Goal: Information Seeking & Learning: Compare options

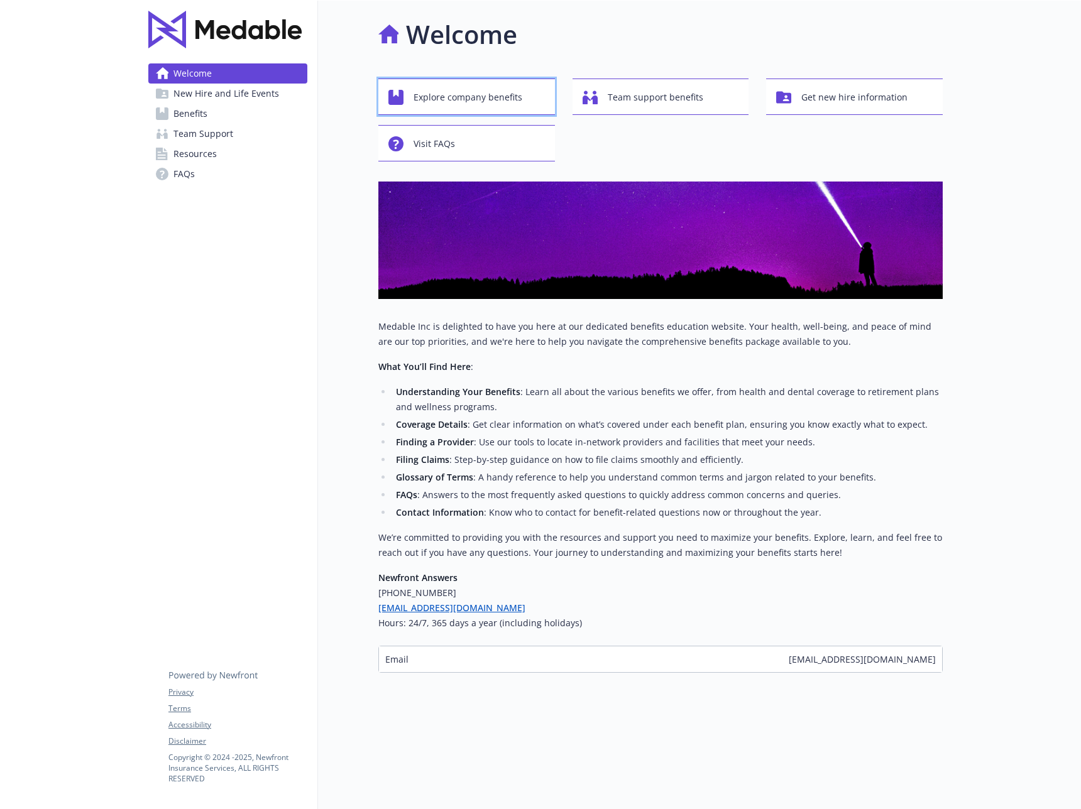
click at [495, 97] on span "Explore company benefits" at bounding box center [468, 97] width 109 height 24
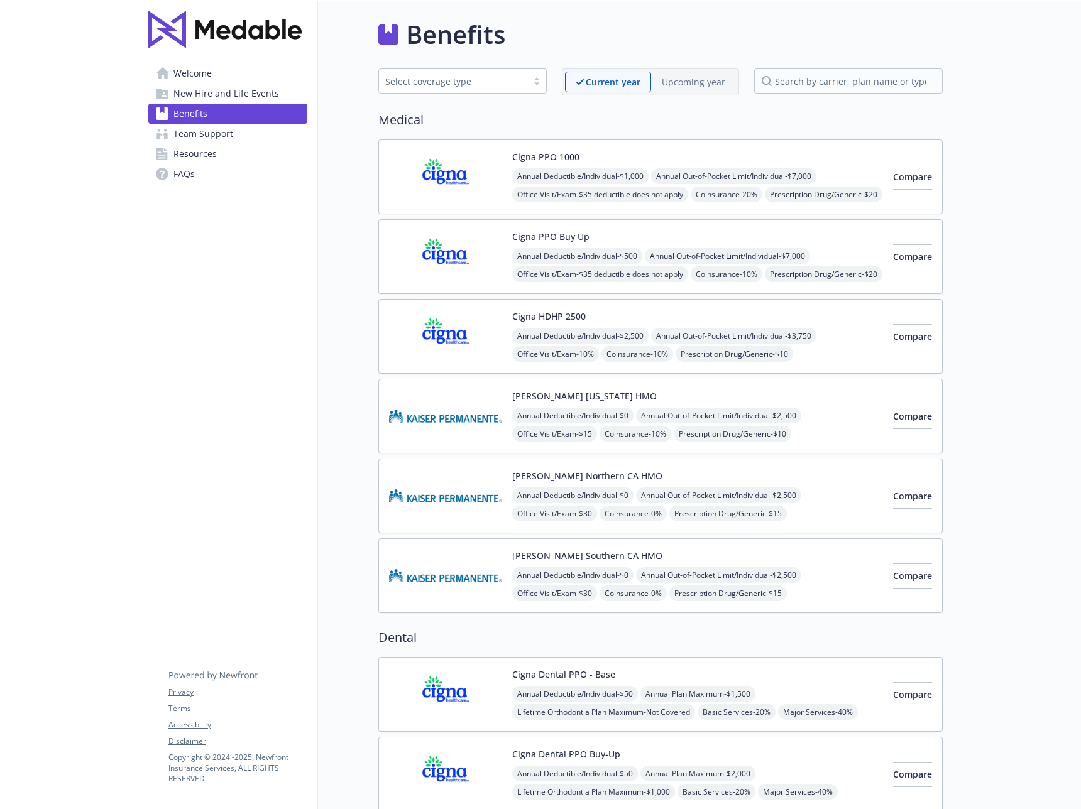
click at [683, 89] on div "Upcoming year" at bounding box center [693, 82] width 85 height 21
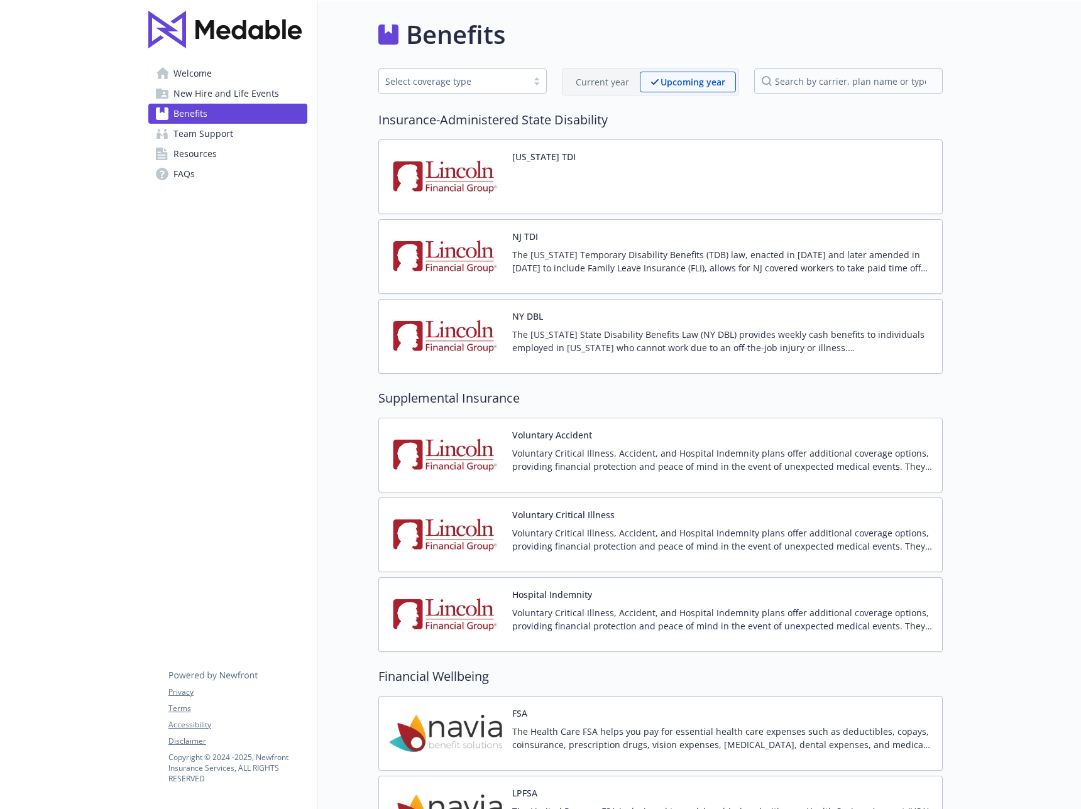
click at [610, 85] on p "Current year" at bounding box center [602, 81] width 53 height 13
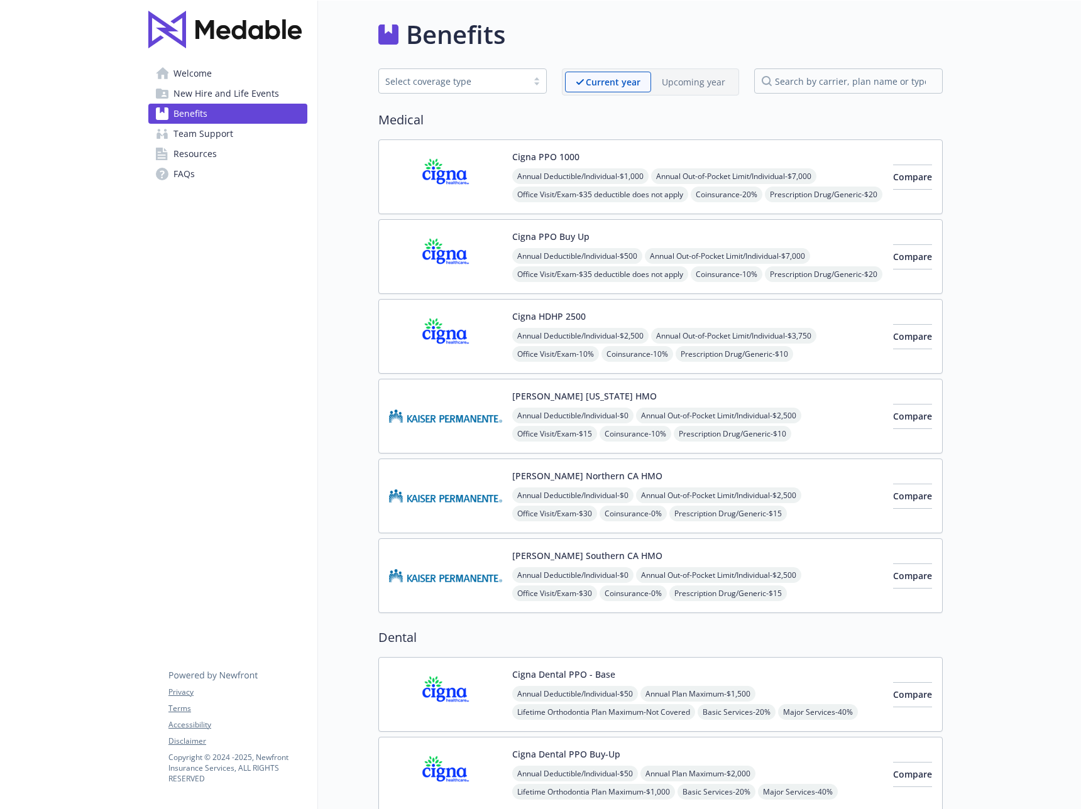
click at [666, 80] on p "Upcoming year" at bounding box center [693, 81] width 63 height 13
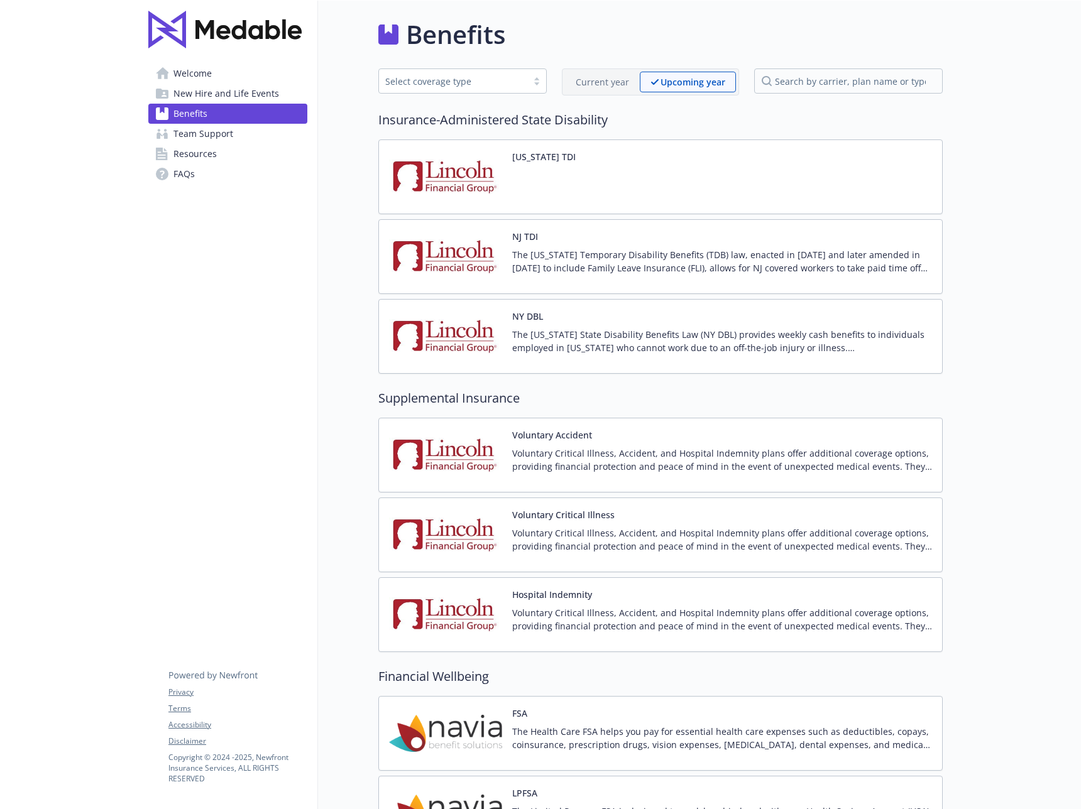
click at [614, 85] on p "Current year" at bounding box center [602, 81] width 53 height 13
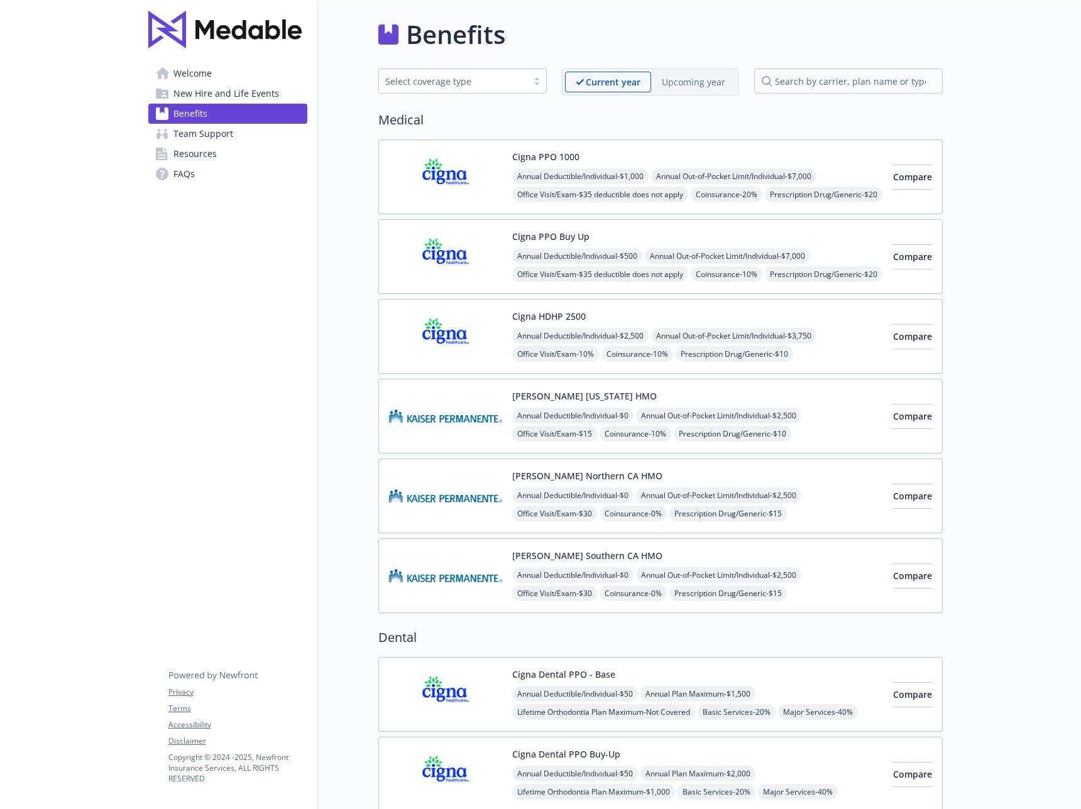
scroll to position [209, 0]
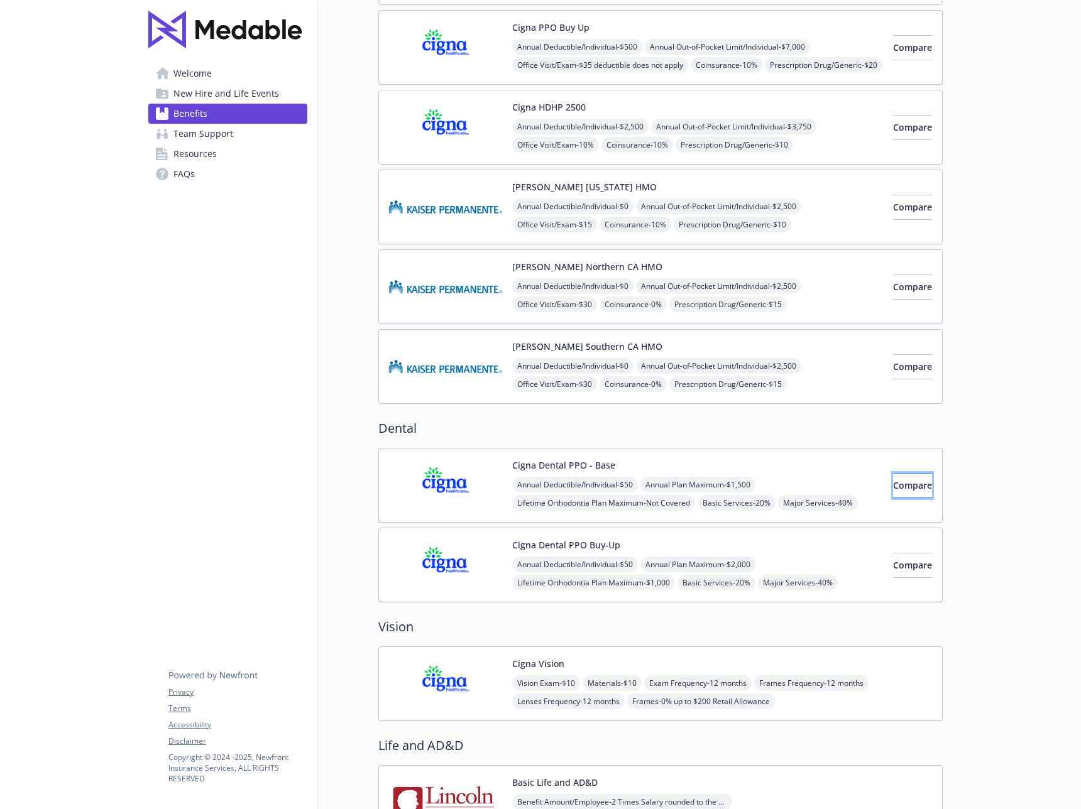
click at [893, 490] on span "Compare" at bounding box center [912, 486] width 39 height 12
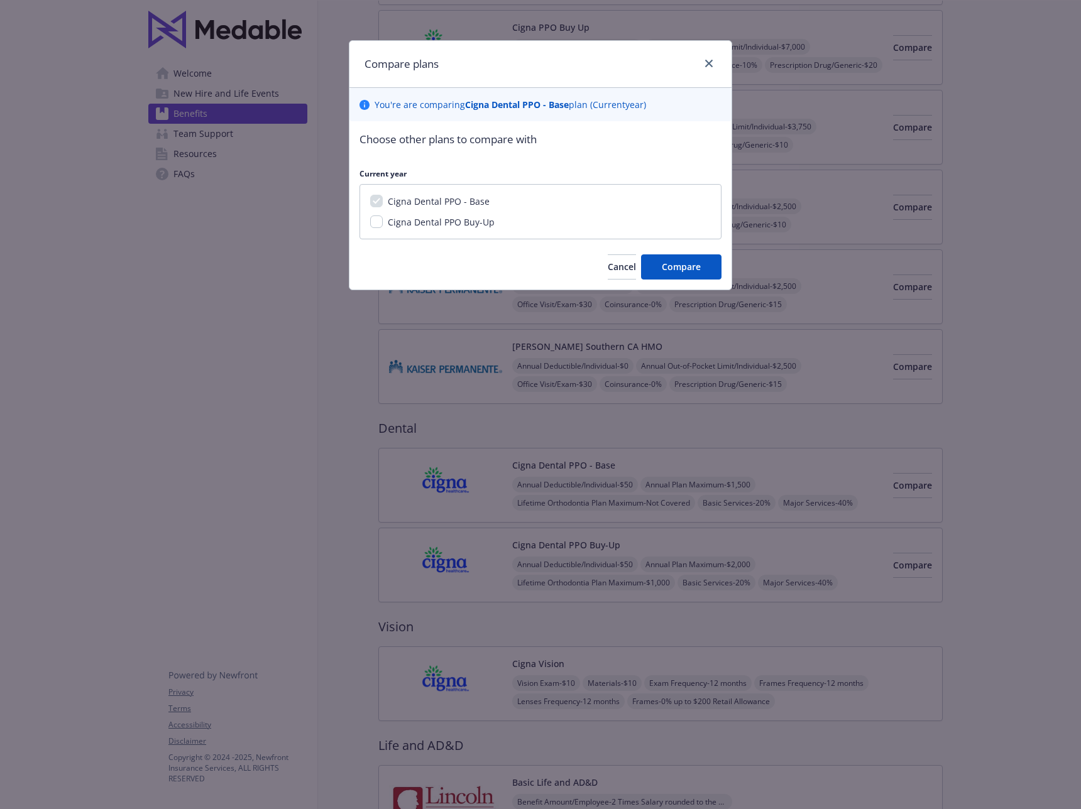
click at [428, 221] on span "Cigna Dental PPO Buy-Up" at bounding box center [441, 222] width 107 height 12
click at [383, 221] on input "Cigna Dental PPO Buy-Up" at bounding box center [376, 222] width 13 height 13
checkbox input "true"
click at [660, 263] on button "Compare" at bounding box center [681, 267] width 80 height 25
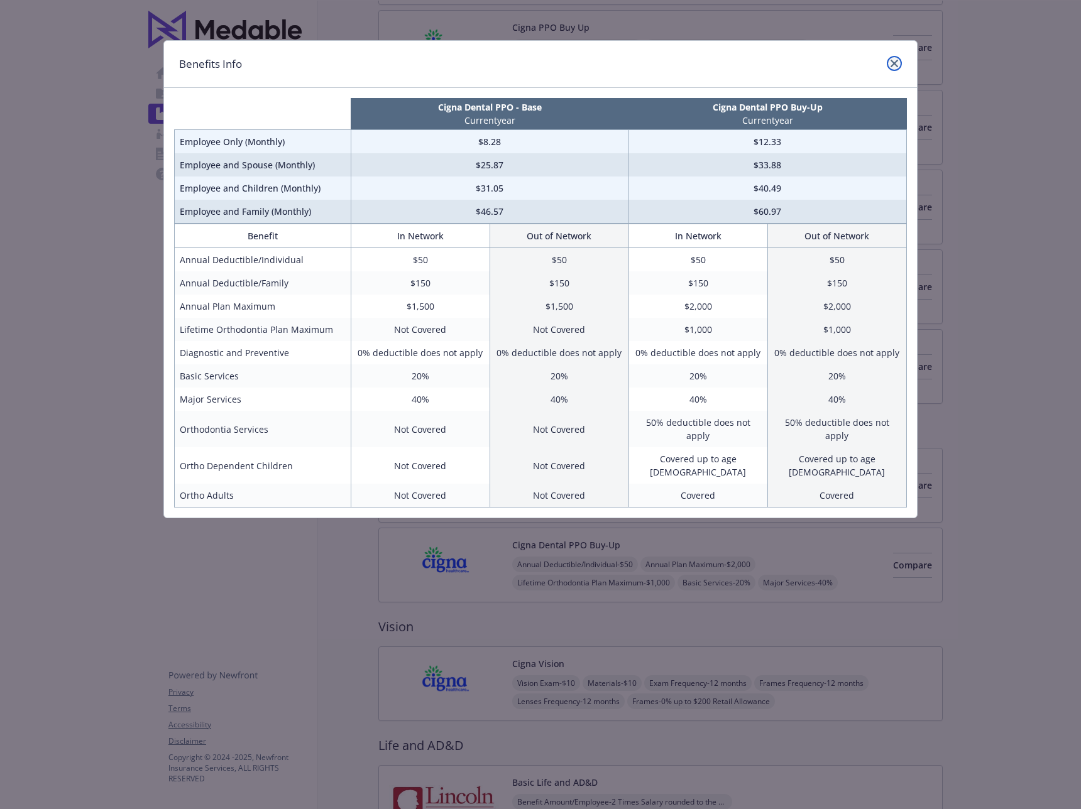
click at [893, 61] on icon "close" at bounding box center [895, 64] width 8 height 8
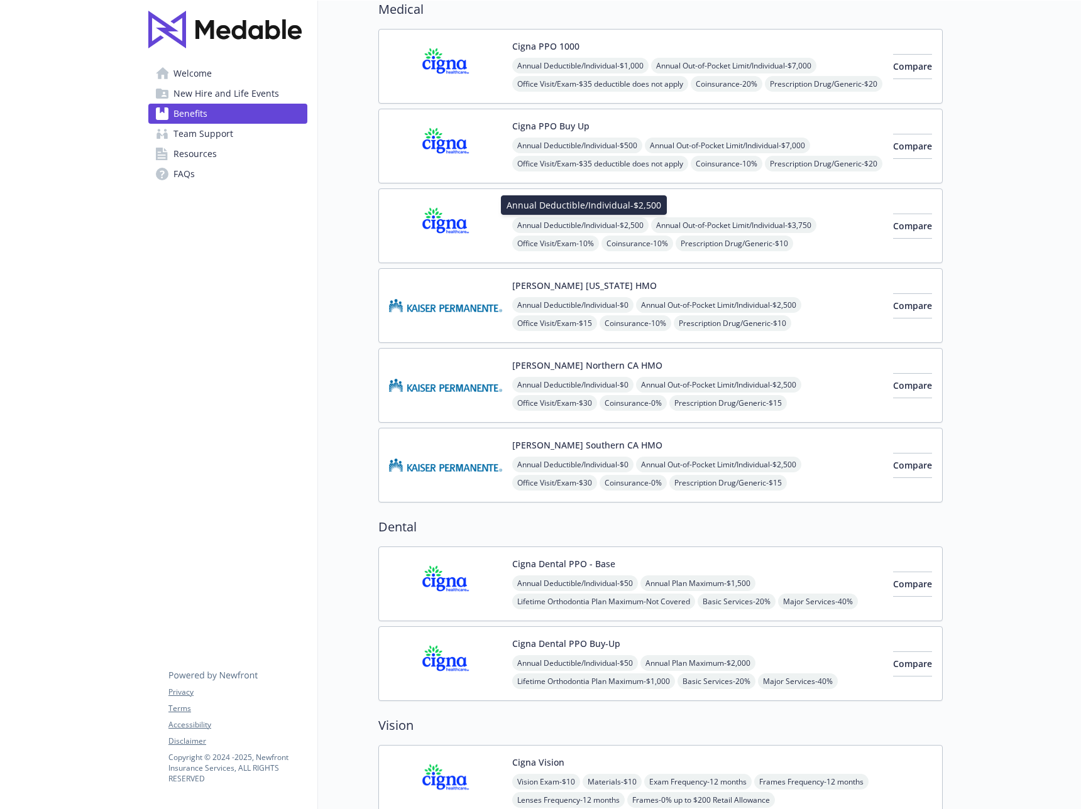
scroll to position [0, 0]
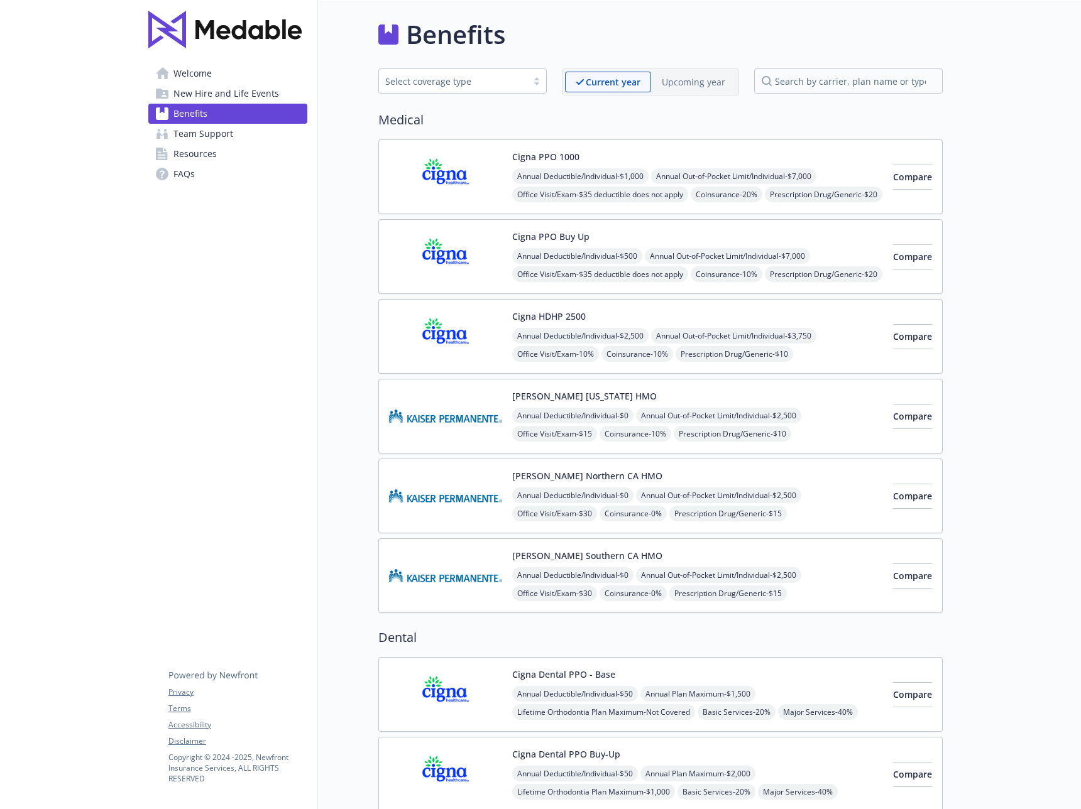
click at [669, 88] on p "Upcoming year" at bounding box center [693, 81] width 63 height 13
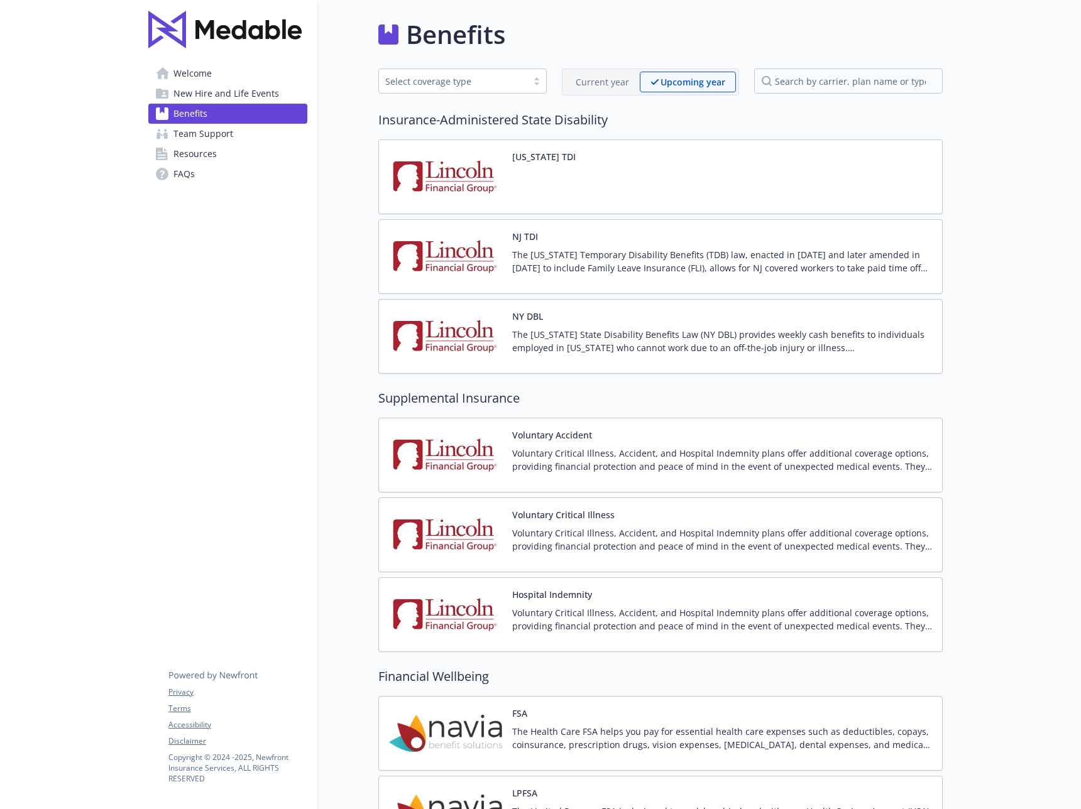
click at [217, 77] on link "Welcome" at bounding box center [227, 73] width 159 height 20
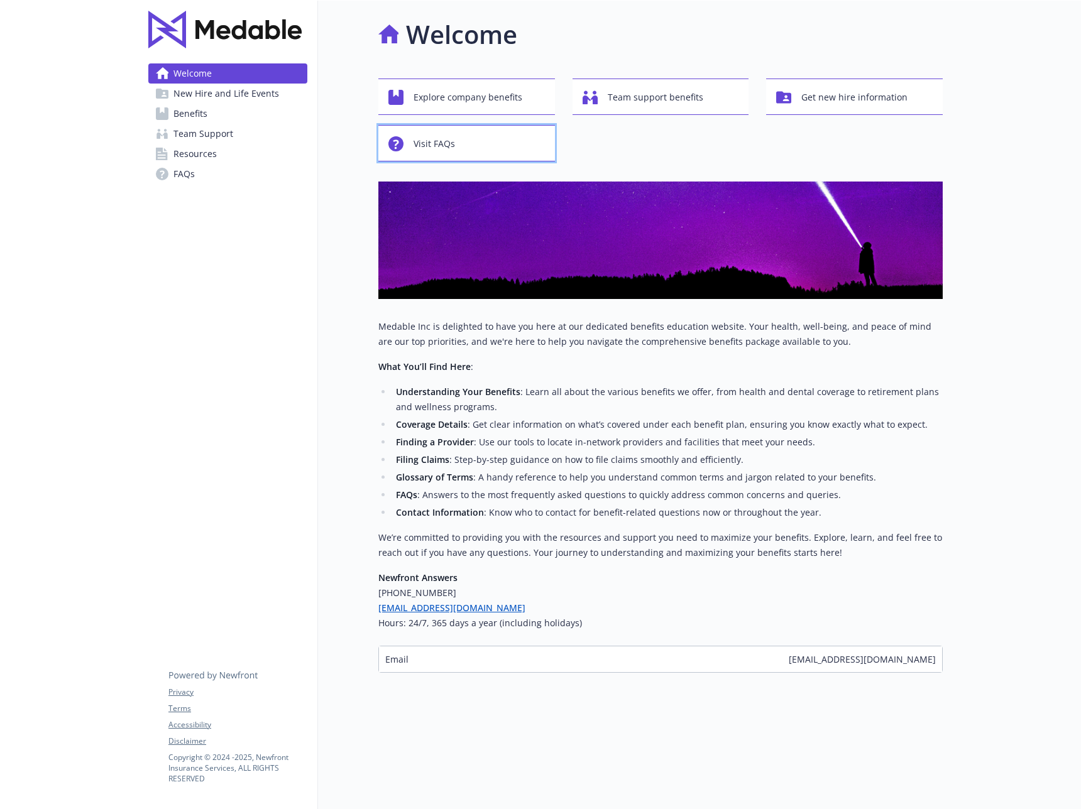
click at [402, 145] on circle "button" at bounding box center [395, 143] width 15 height 15
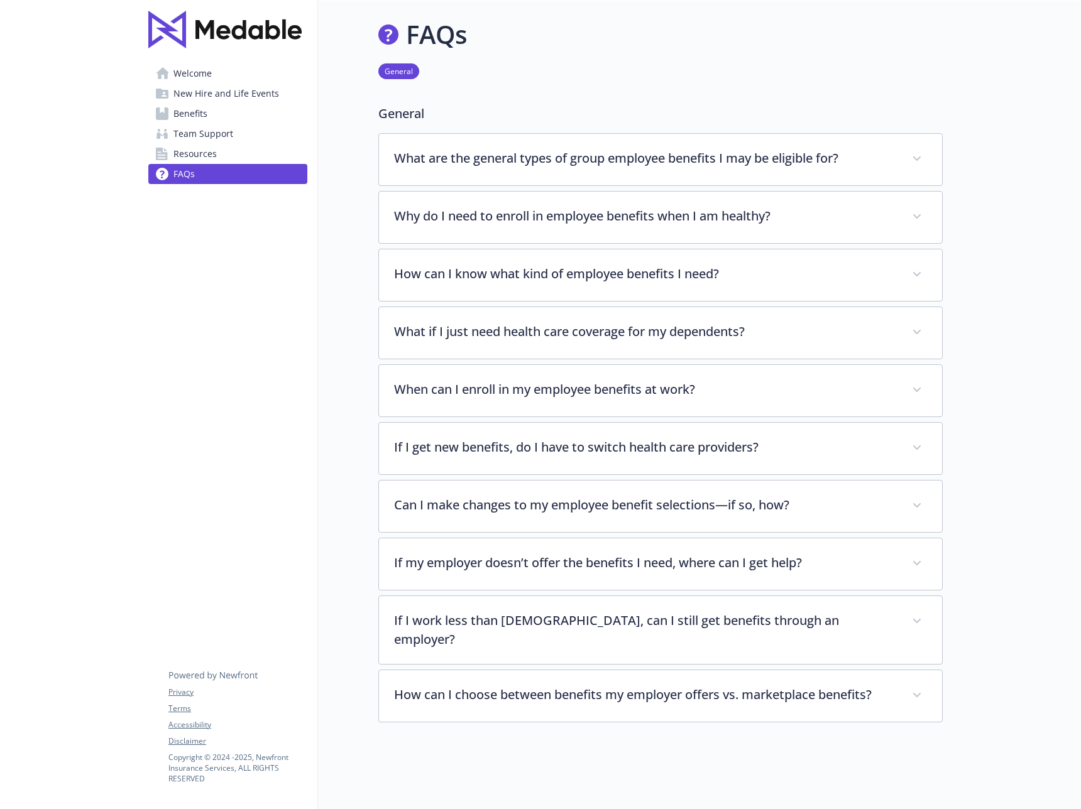
click at [195, 77] on span "Welcome" at bounding box center [192, 73] width 38 height 20
